Goal: Task Accomplishment & Management: Manage account settings

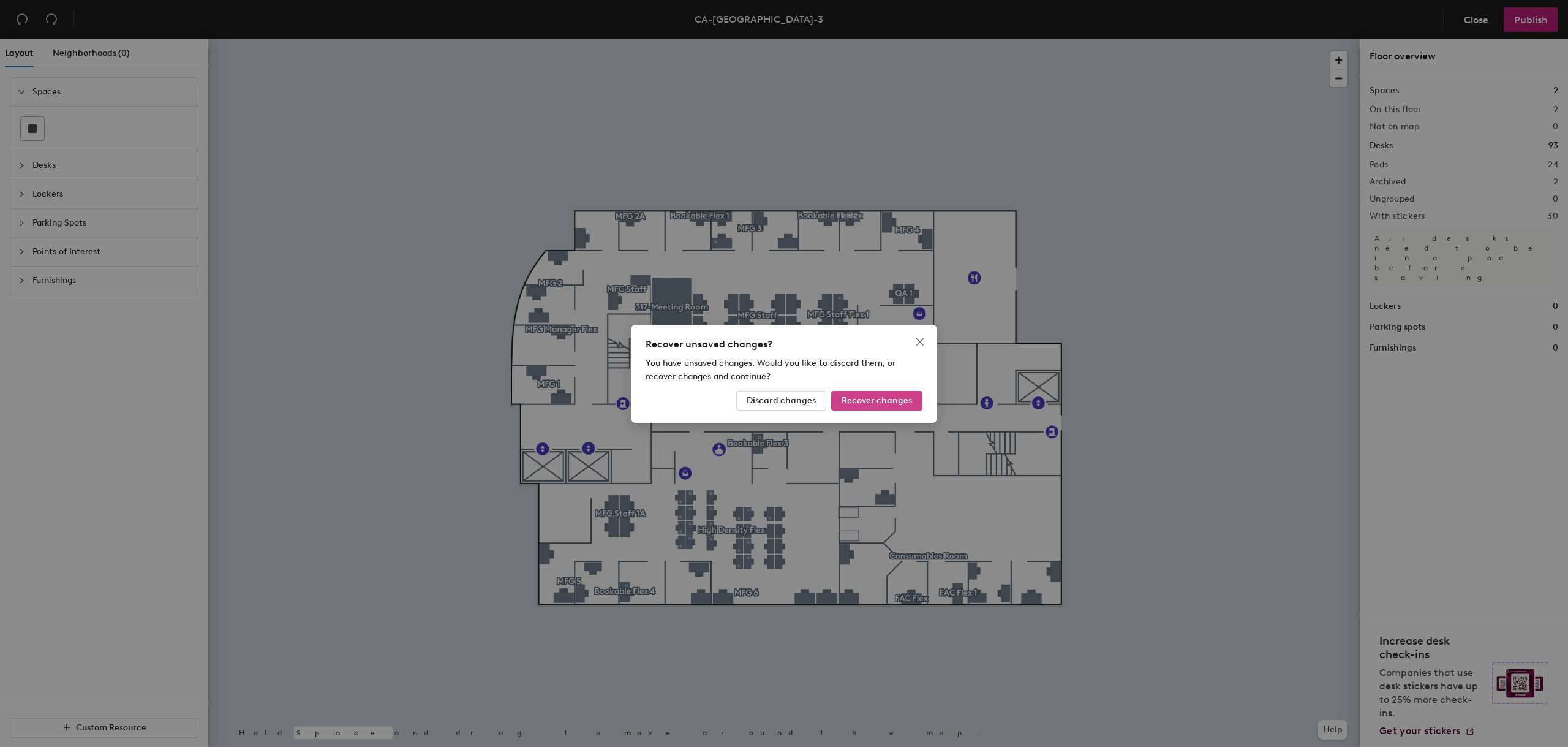
click at [851, 400] on span "Recover changes" at bounding box center [877, 400] width 71 height 10
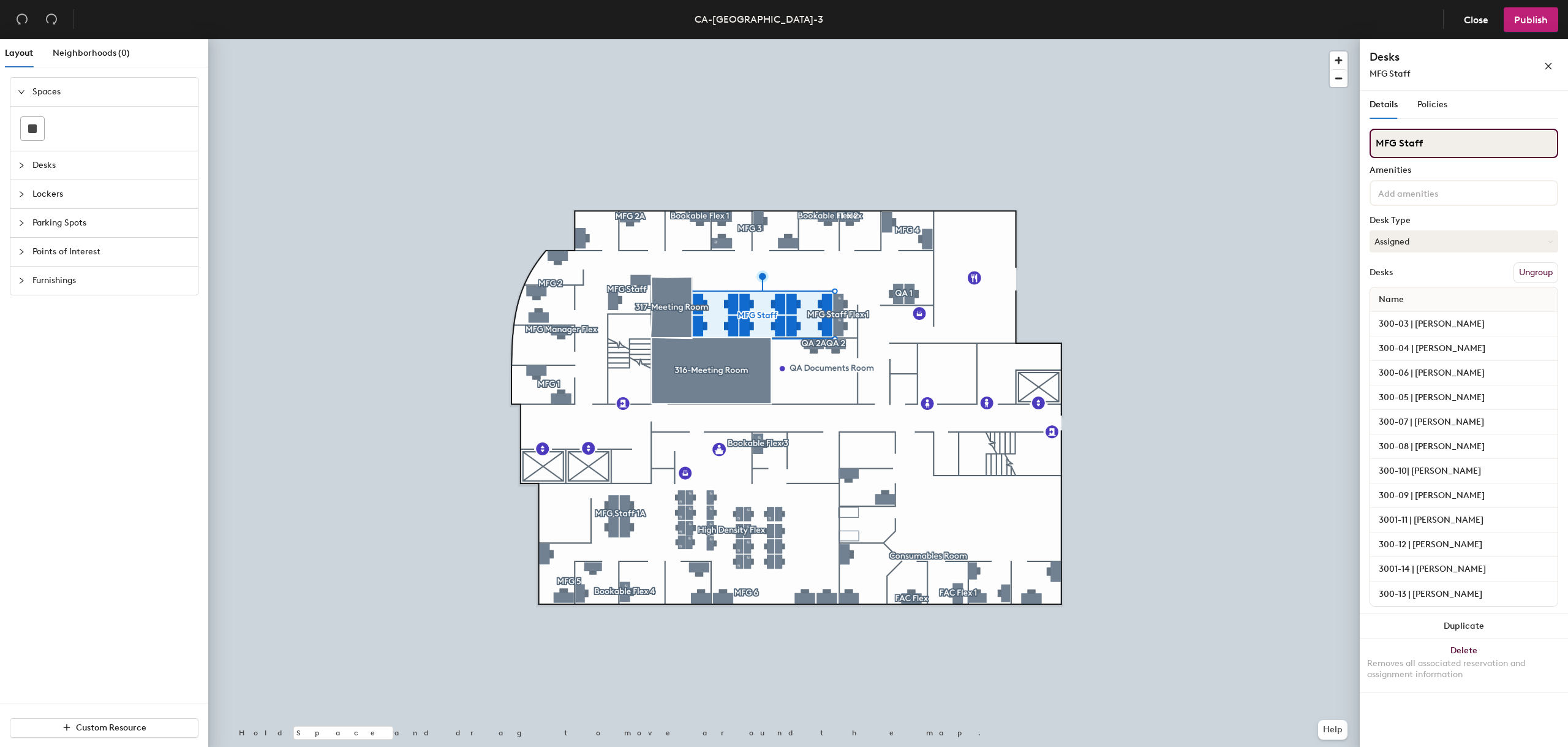
click at [1442, 141] on input "MFG Staff" at bounding box center [1464, 143] width 189 height 29
click at [1480, 24] on span "Close" at bounding box center [1476, 20] width 24 height 12
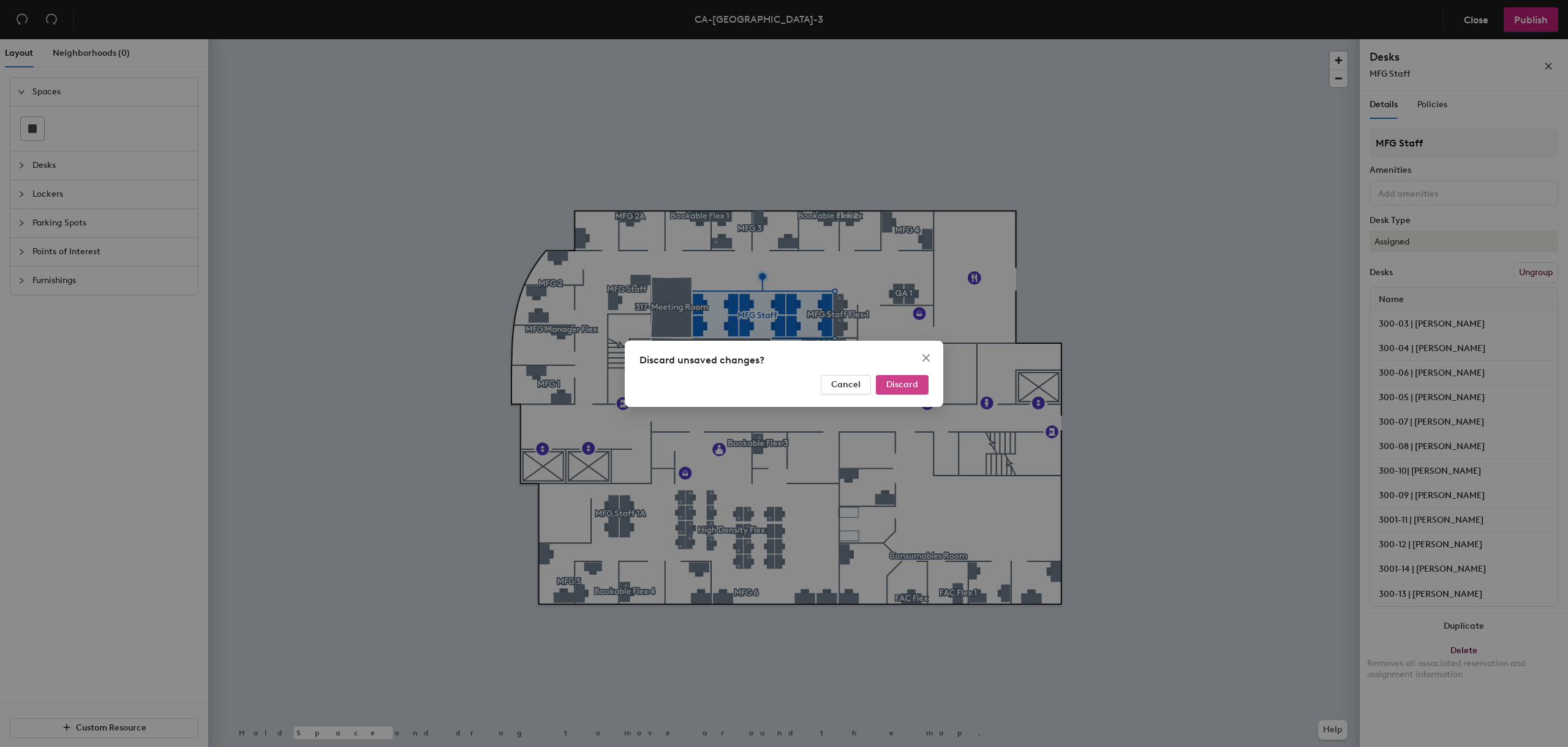
click at [892, 383] on span "Discard" at bounding box center [902, 383] width 32 height 10
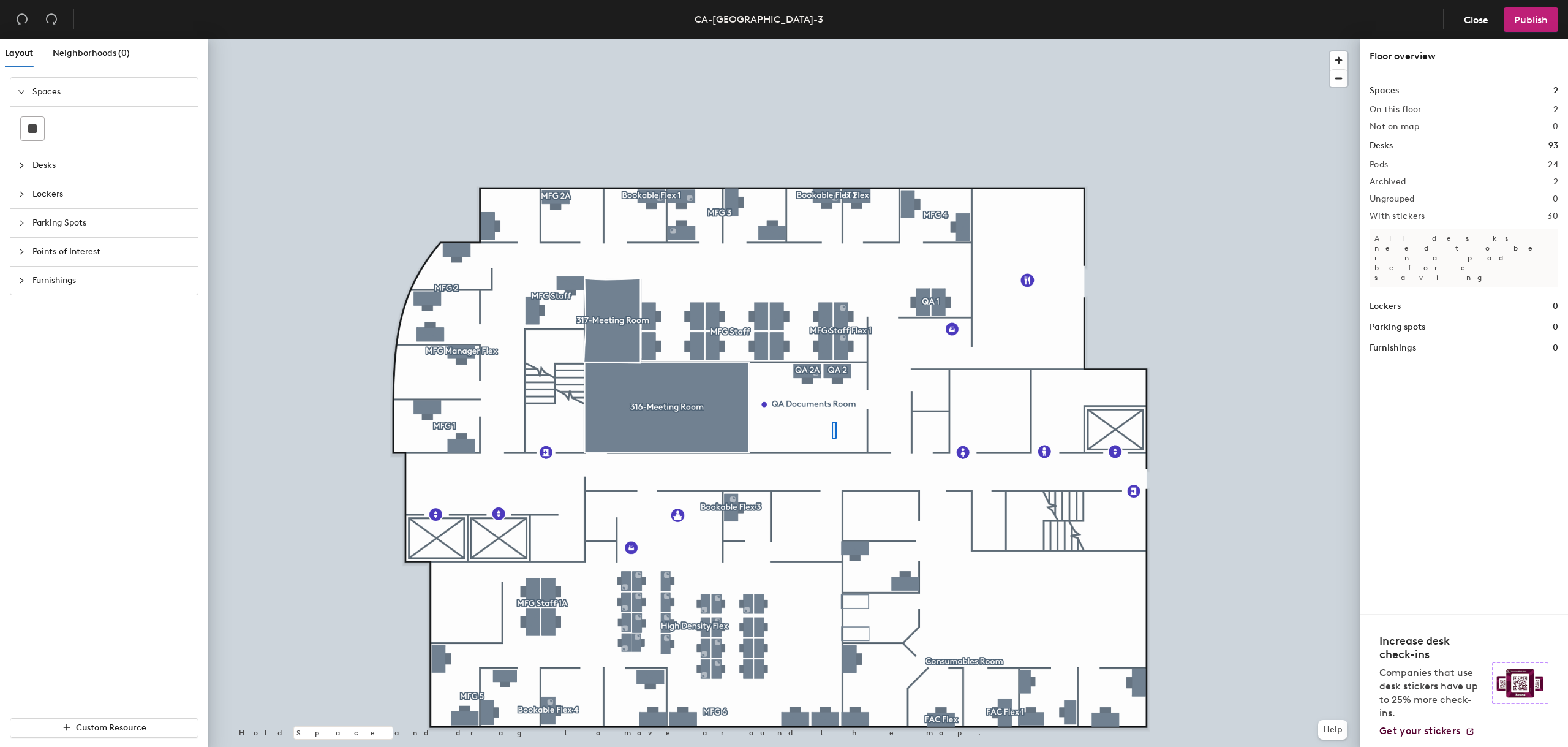
click at [832, 39] on div at bounding box center [784, 39] width 1152 height 0
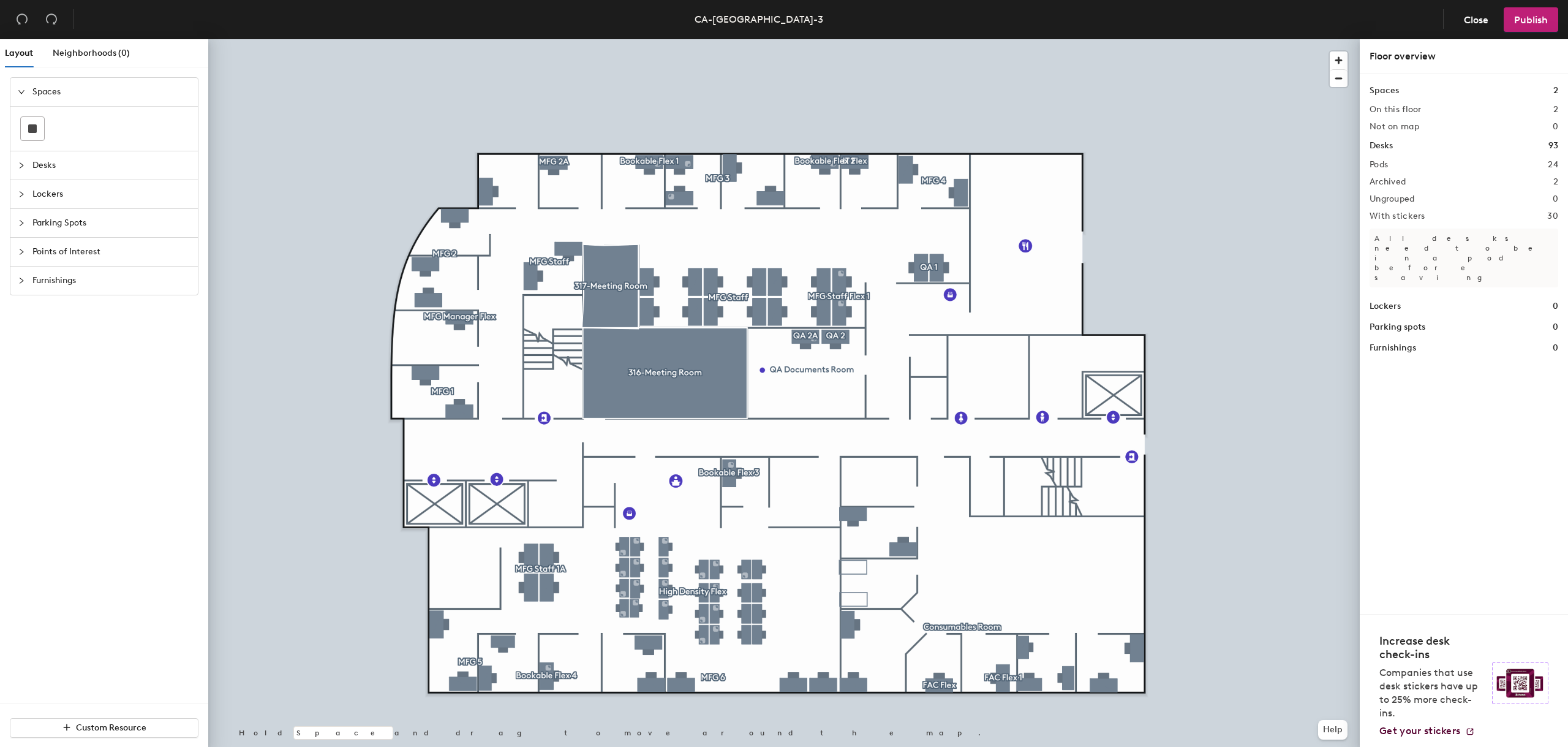
click at [528, 39] on div at bounding box center [784, 39] width 1152 height 0
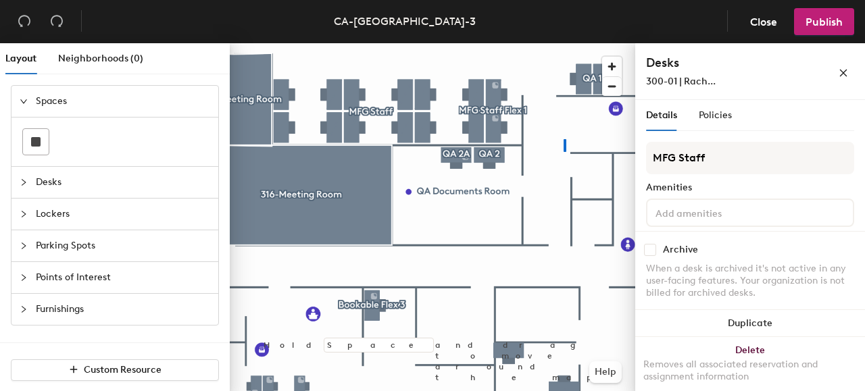
click at [564, 43] on div at bounding box center [433, 43] width 406 height 0
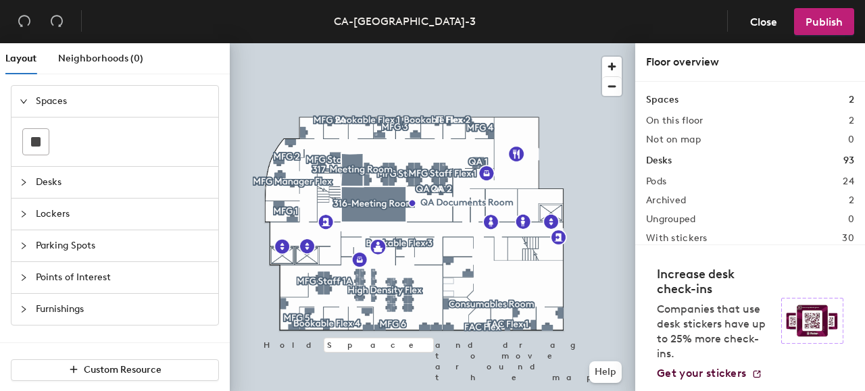
click at [544, 43] on div at bounding box center [433, 43] width 406 height 0
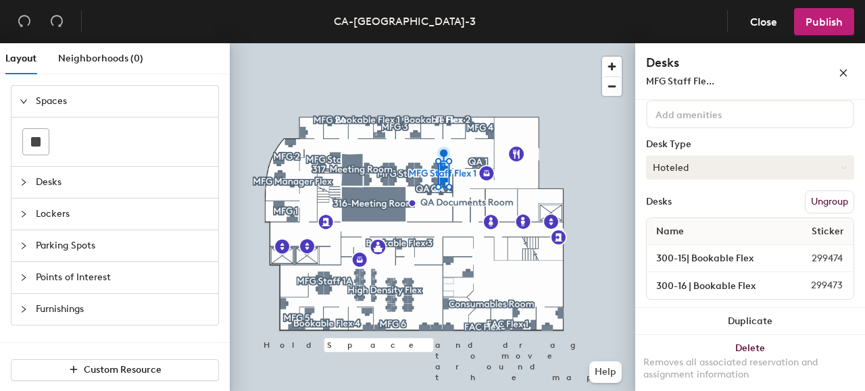
scroll to position [105, 0]
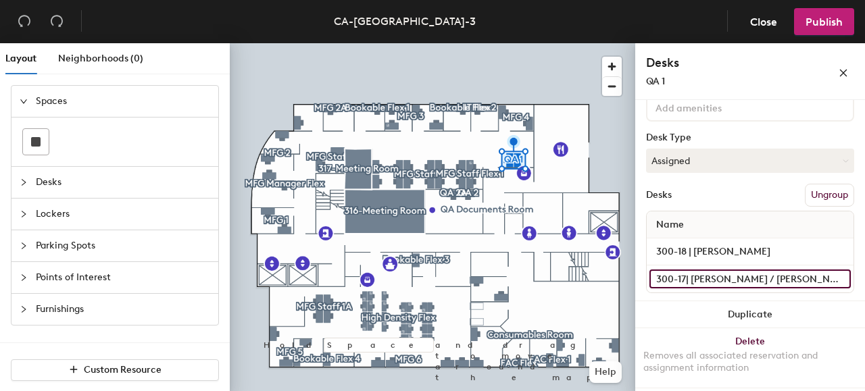
click at [746, 271] on input "300-17| [PERSON_NAME] / [PERSON_NAME]" at bounding box center [750, 279] width 201 height 19
click at [750, 276] on input "300-17| [PERSON_NAME] / [PERSON_NAME]" at bounding box center [750, 279] width 201 height 19
drag, startPoint x: 752, startPoint y: 276, endPoint x: 691, endPoint y: 278, distance: 60.2
click at [691, 276] on input "300-17| [PERSON_NAME] / [PERSON_NAME]" at bounding box center [750, 279] width 201 height 19
click at [691, 278] on input "300-17| [PERSON_NAME] / [PERSON_NAME]" at bounding box center [750, 279] width 201 height 19
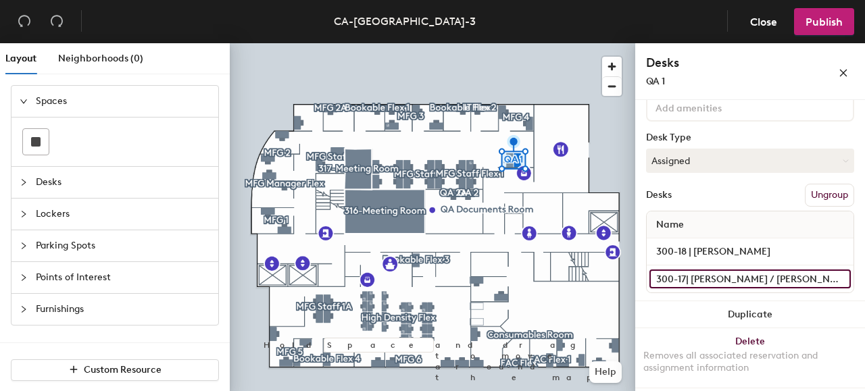
drag, startPoint x: 756, startPoint y: 278, endPoint x: 691, endPoint y: 279, distance: 64.2
click at [691, 279] on input "300-17| [PERSON_NAME] / [PERSON_NAME]" at bounding box center [750, 279] width 201 height 19
type input "300-17"
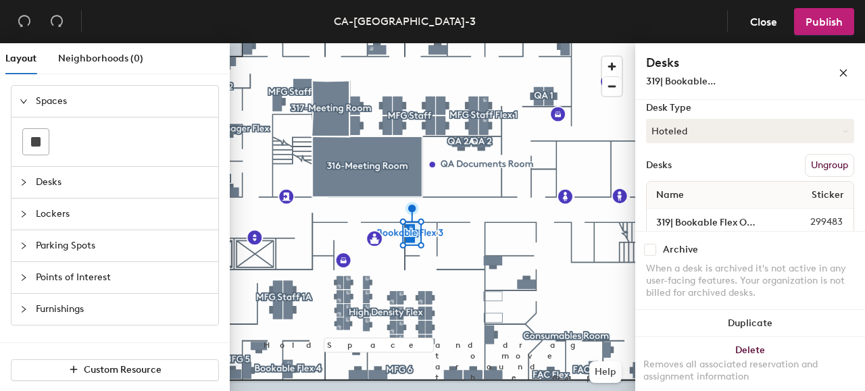
scroll to position [157, 0]
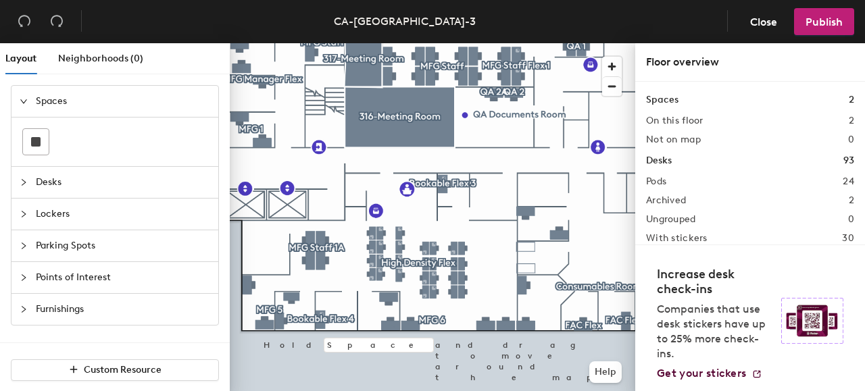
click at [20, 176] on div at bounding box center [28, 182] width 16 height 15
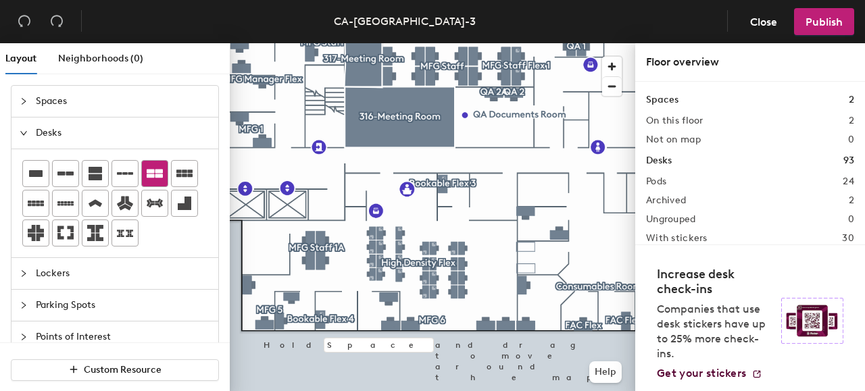
click at [150, 170] on icon at bounding box center [155, 174] width 16 height 9
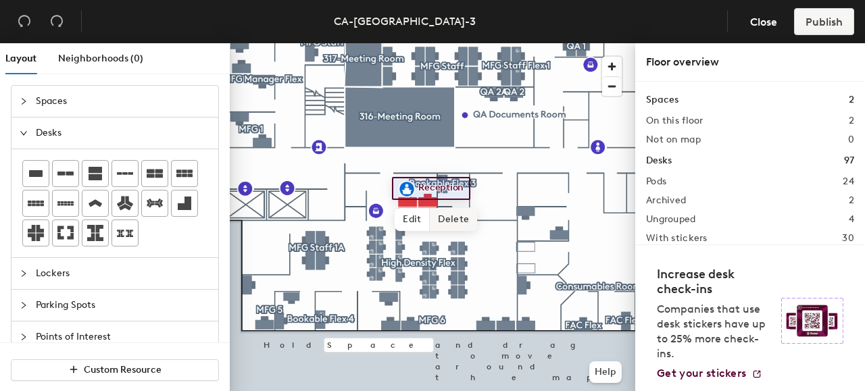
click at [447, 216] on span "Delete" at bounding box center [453, 219] width 47 height 23
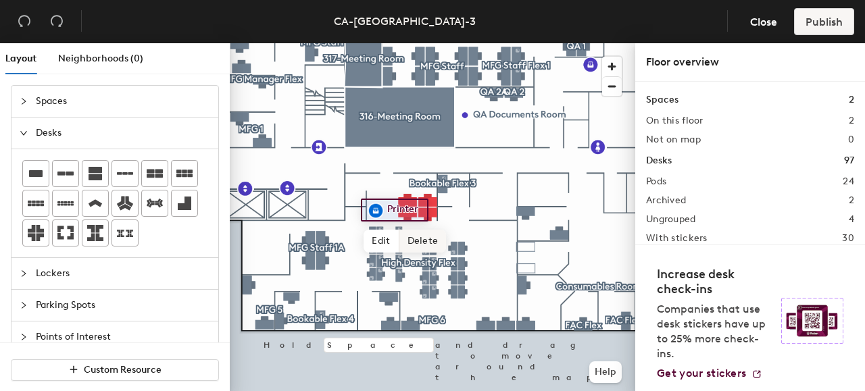
click at [416, 237] on span "Delete" at bounding box center [422, 241] width 47 height 23
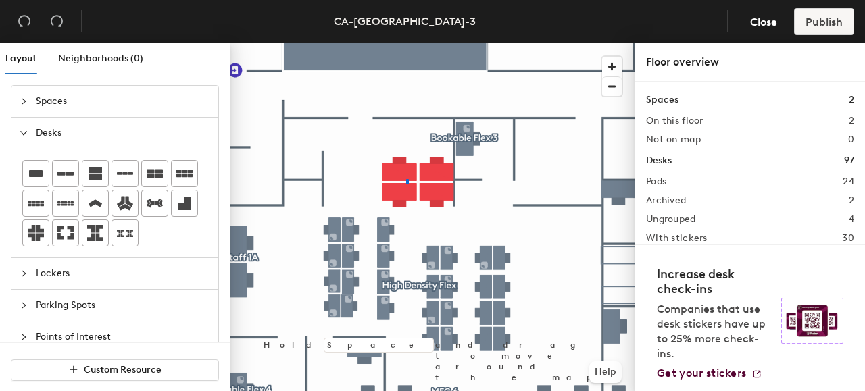
click at [406, 43] on div at bounding box center [433, 43] width 406 height 0
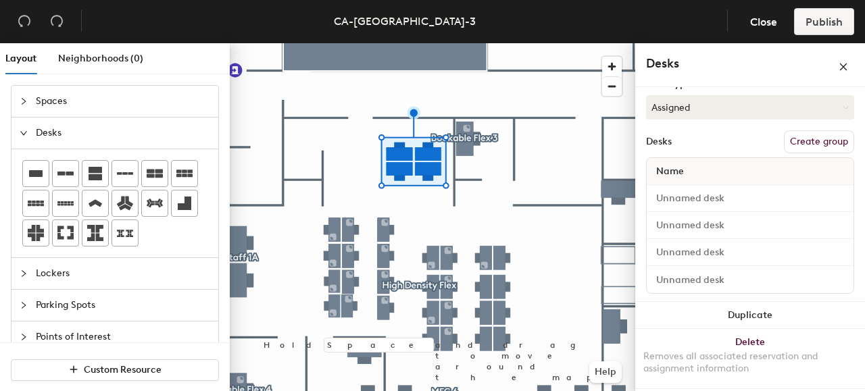
scroll to position [147, 0]
click at [672, 195] on input at bounding box center [750, 197] width 201 height 19
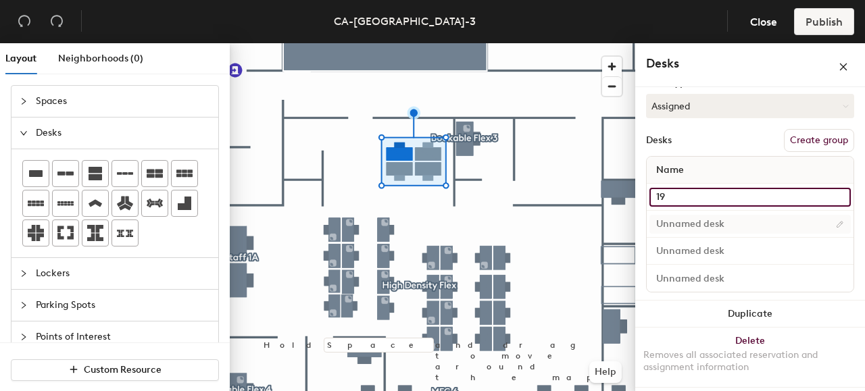
type input "19"
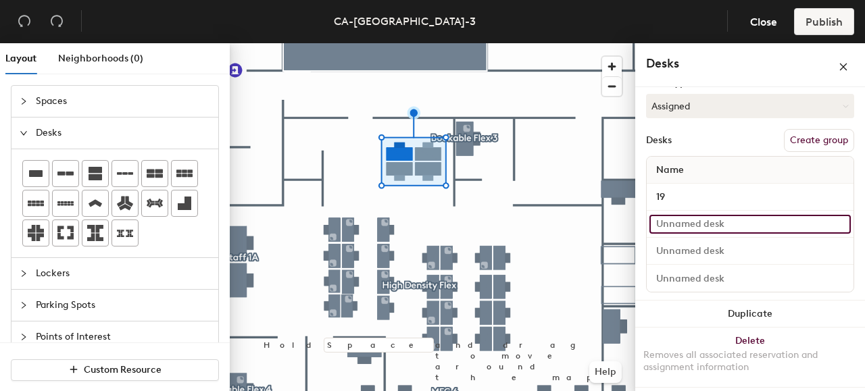
click at [683, 224] on input at bounding box center [750, 224] width 201 height 19
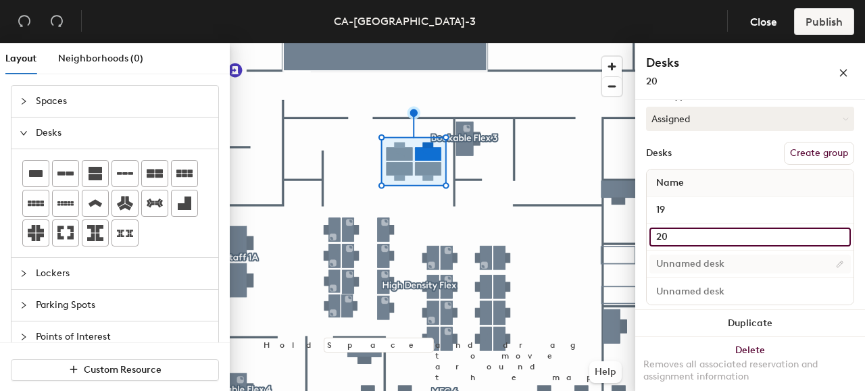
type input "20"
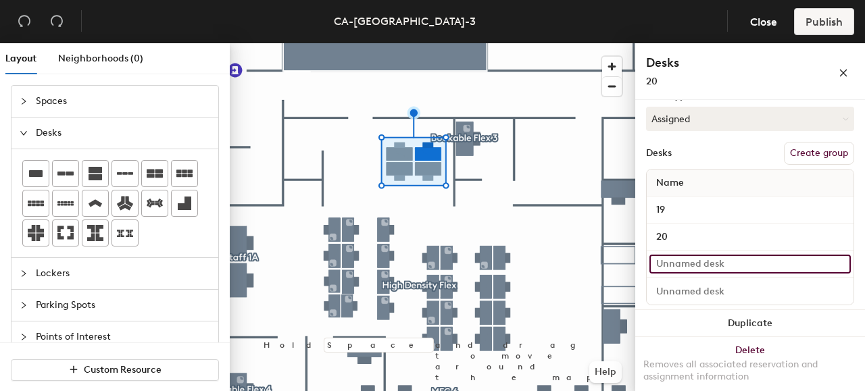
click at [683, 260] on input at bounding box center [750, 264] width 201 height 19
type input "21"
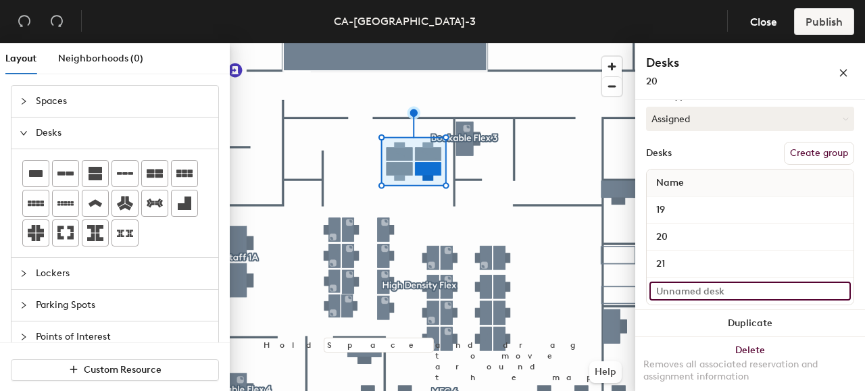
click at [675, 285] on input at bounding box center [750, 291] width 201 height 19
type input "22"
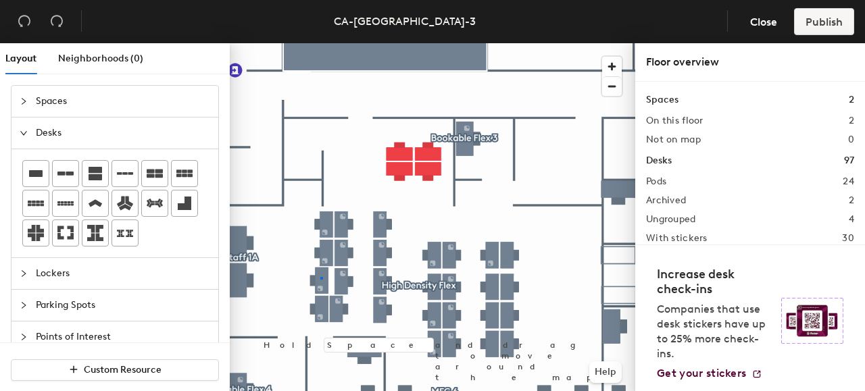
click at [320, 43] on div at bounding box center [433, 43] width 406 height 0
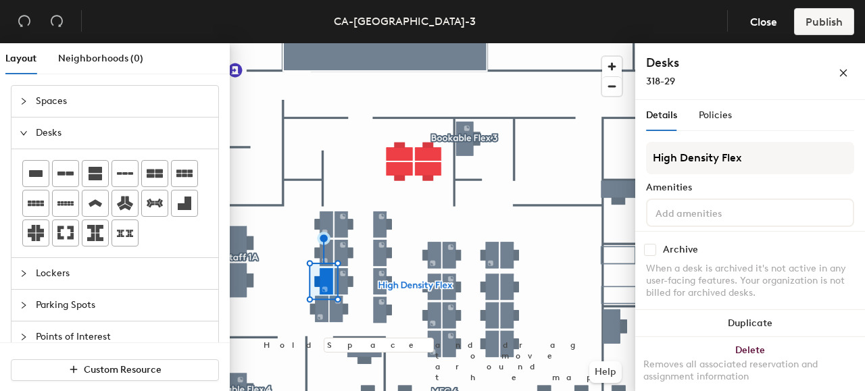
click at [518, 43] on div at bounding box center [433, 43] width 406 height 0
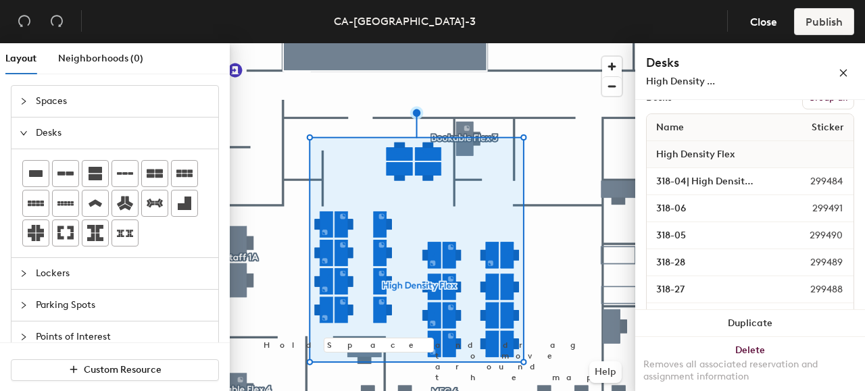
scroll to position [135, 0]
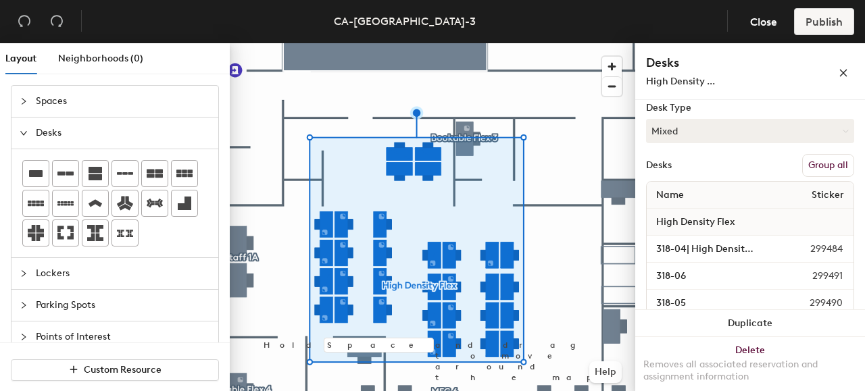
click at [819, 168] on button "Group all" at bounding box center [828, 165] width 52 height 23
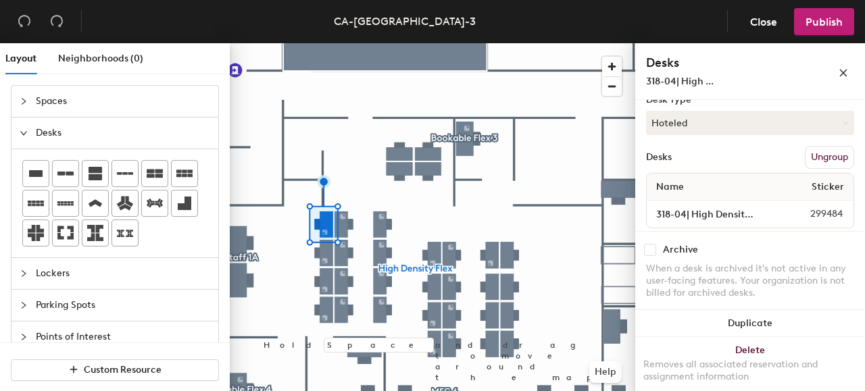
scroll to position [157, 0]
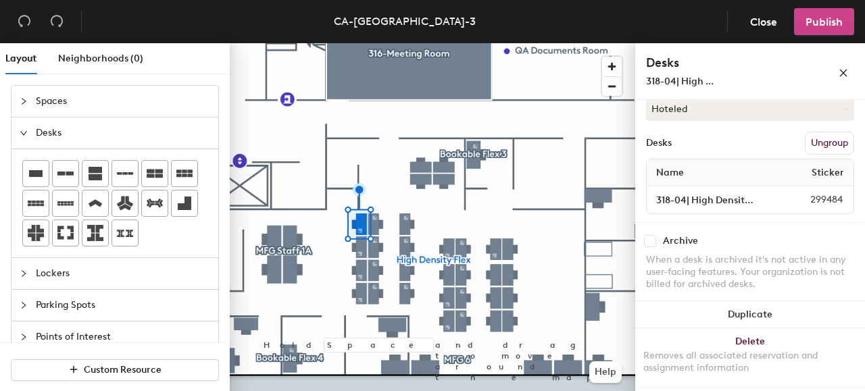
click at [839, 30] on button "Publish" at bounding box center [824, 21] width 60 height 27
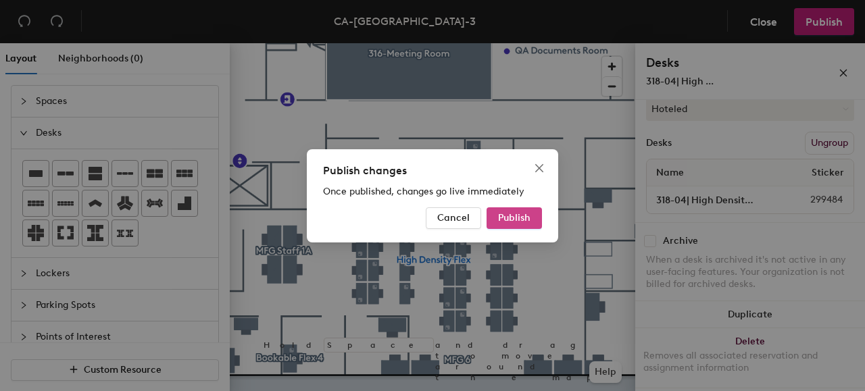
click at [536, 223] on button "Publish" at bounding box center [514, 218] width 55 height 22
